Goal: Task Accomplishment & Management: Understand process/instructions

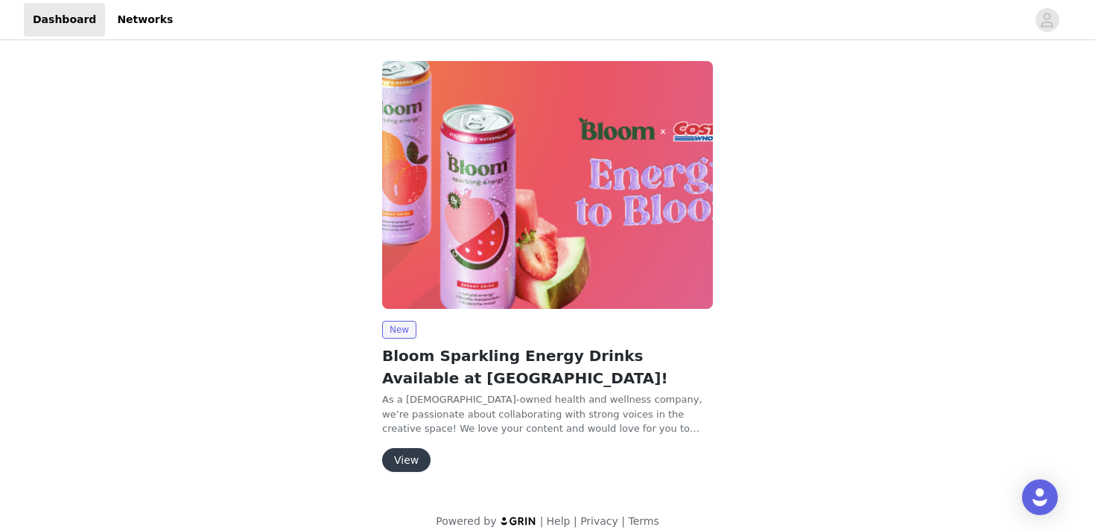
click at [410, 470] on button "View" at bounding box center [406, 460] width 48 height 24
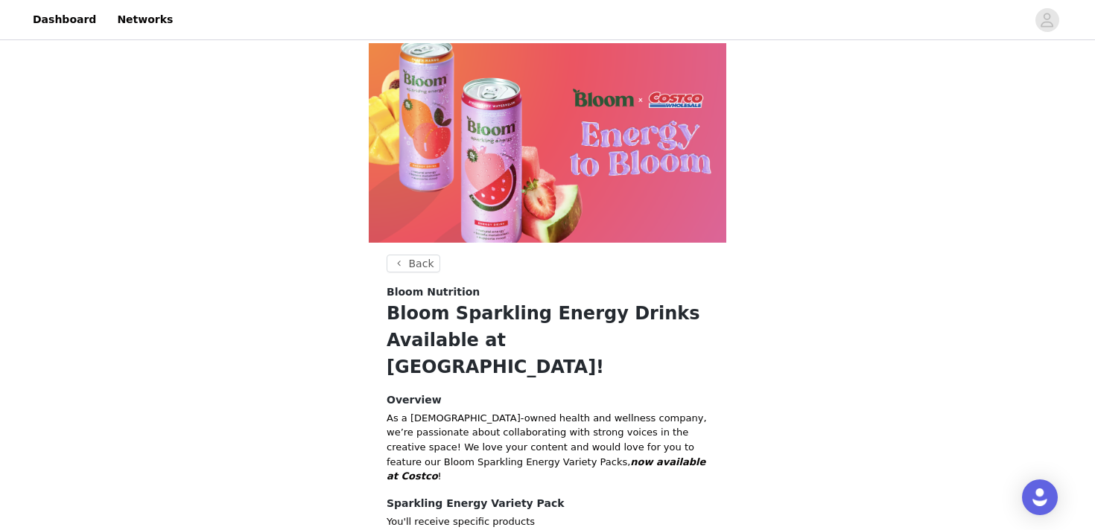
scroll to position [159, 0]
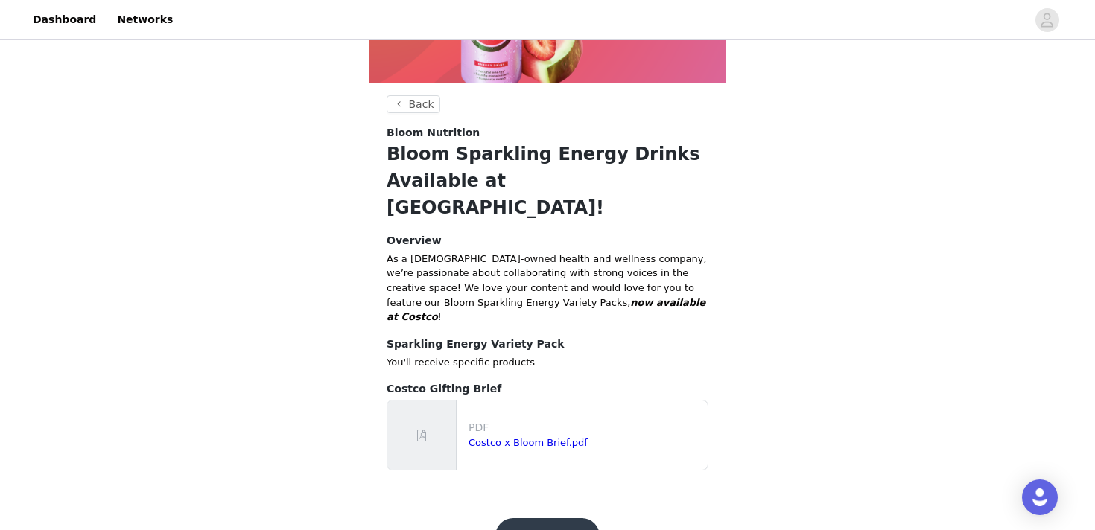
click at [547, 518] on button "Get Started!" at bounding box center [547, 536] width 104 height 36
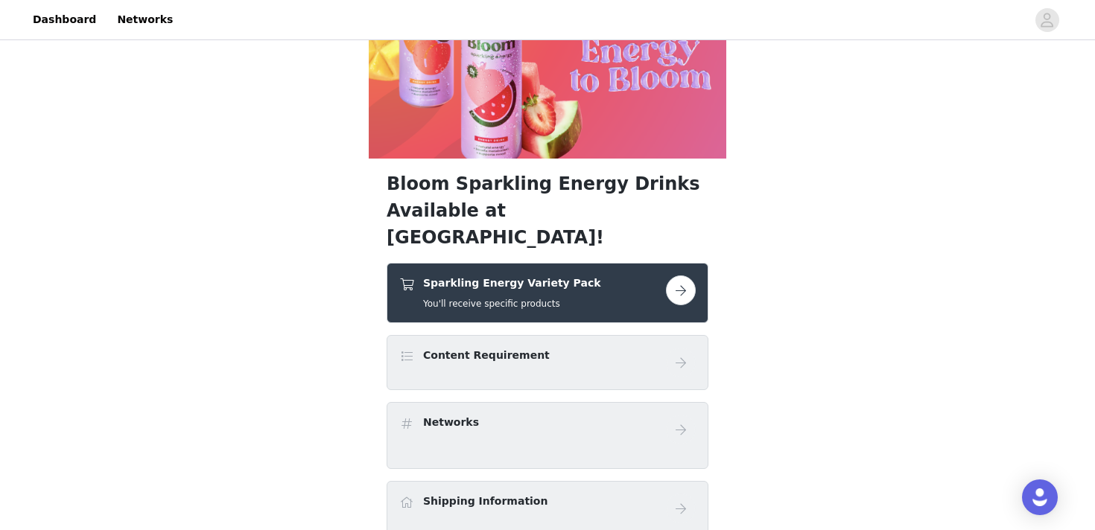
scroll to position [104, 0]
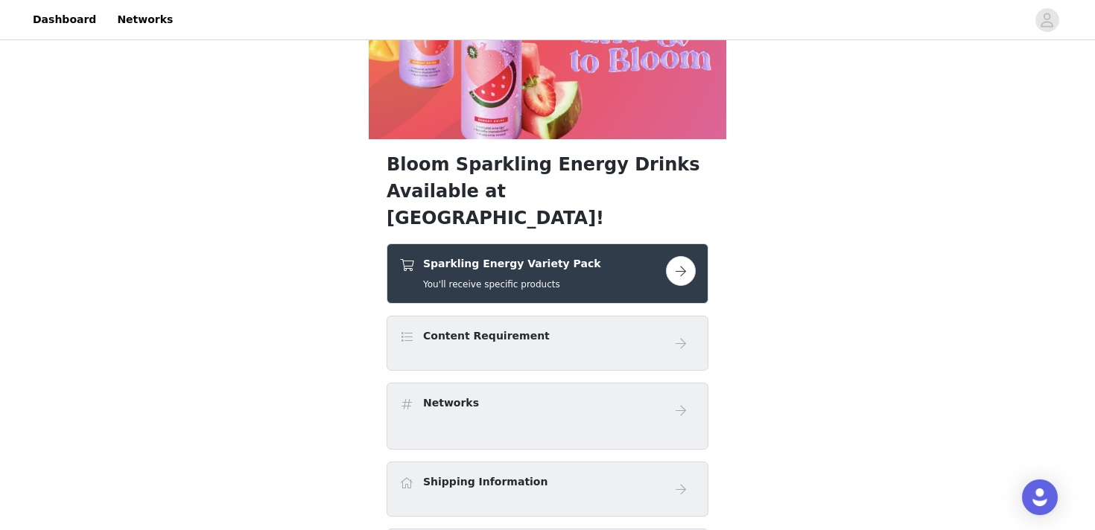
click at [667, 256] on button "button" at bounding box center [681, 271] width 30 height 30
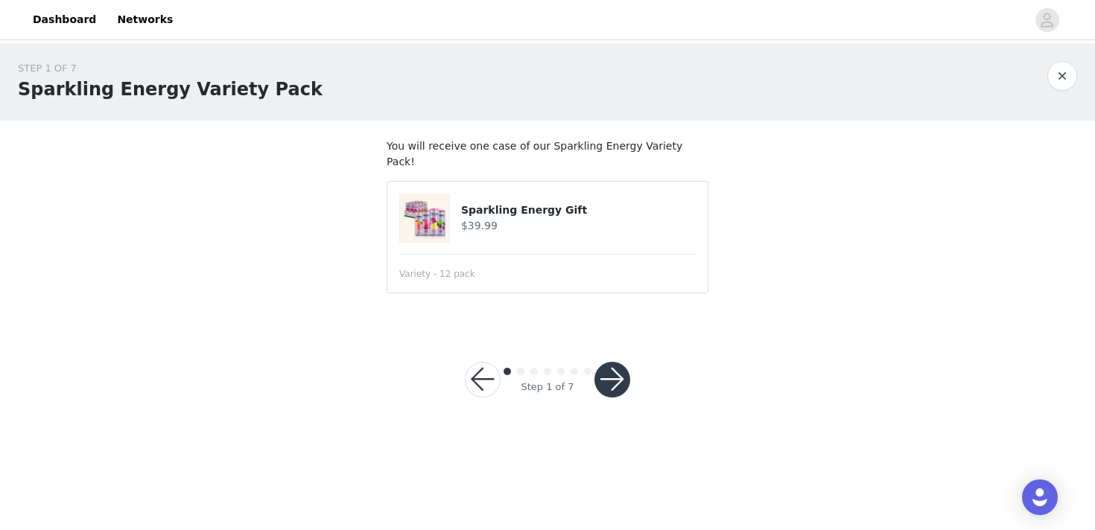
click at [623, 227] on article "Sparkling Energy Gift $39.99 Variety - 12 pack" at bounding box center [548, 237] width 322 height 112
click at [505, 203] on h4 "Sparkling Energy Gift" at bounding box center [578, 211] width 235 height 16
click at [595, 366] on button "button" at bounding box center [612, 380] width 36 height 36
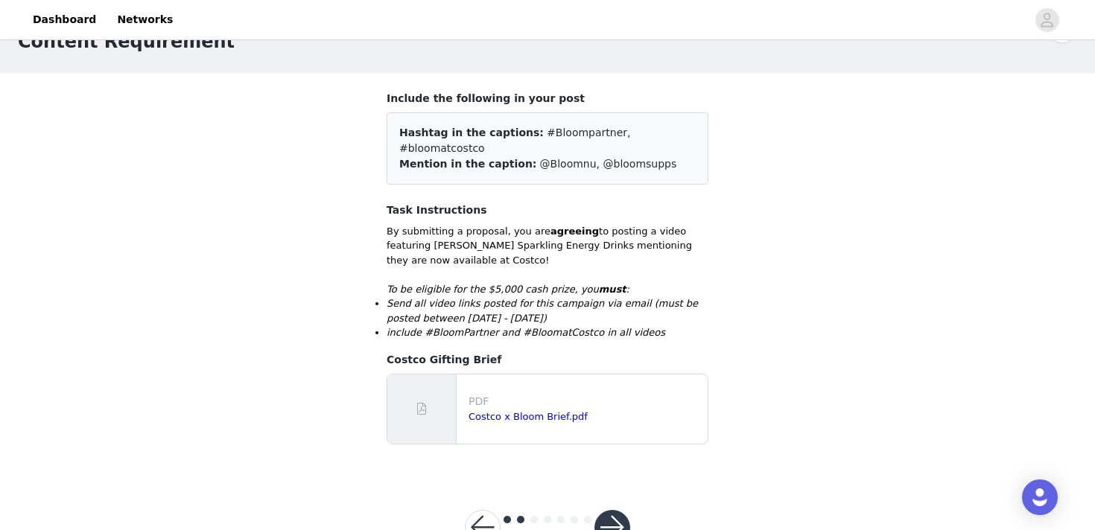
scroll to position [83, 0]
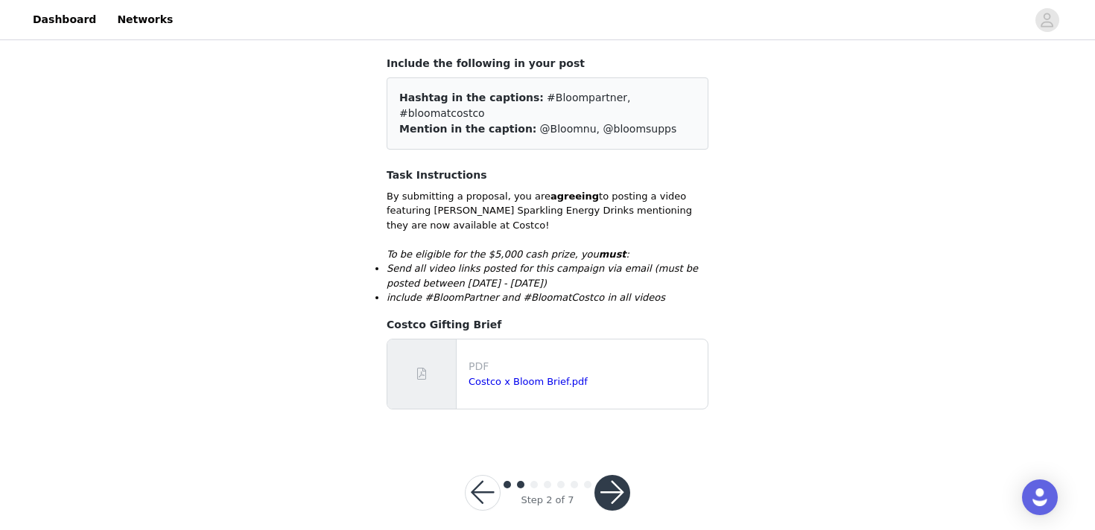
click at [621, 475] on button "button" at bounding box center [612, 493] width 36 height 36
